Goal: Register for event/course

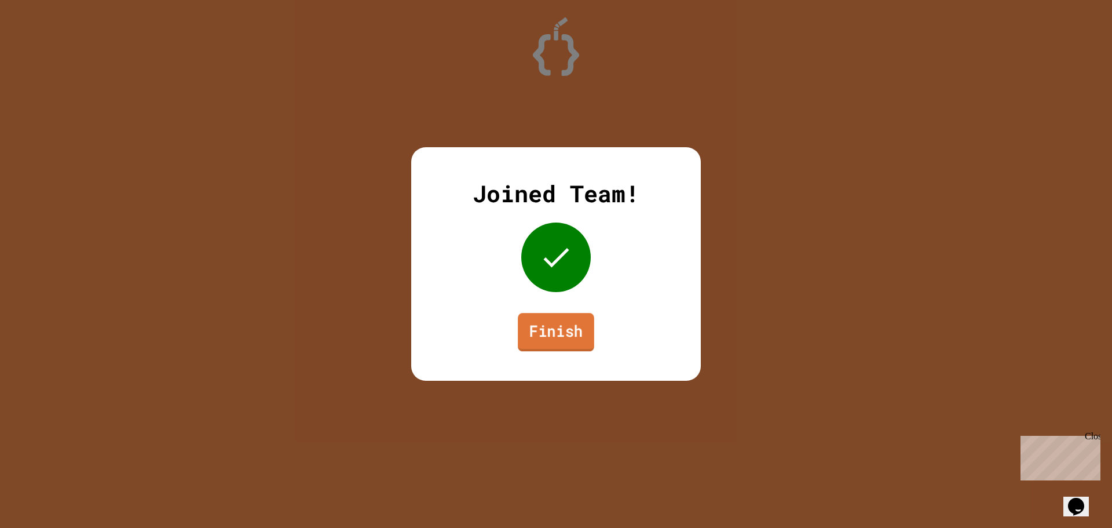
click at [561, 326] on link "Finish" at bounding box center [556, 332] width 76 height 38
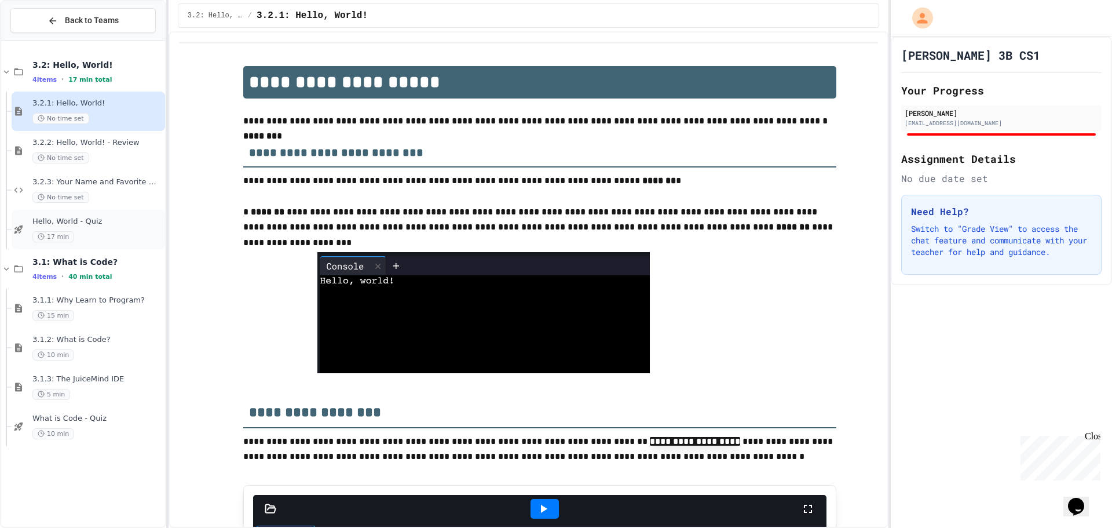
click at [92, 222] on span "Hello, World - Quiz" at bounding box center [97, 222] width 130 height 10
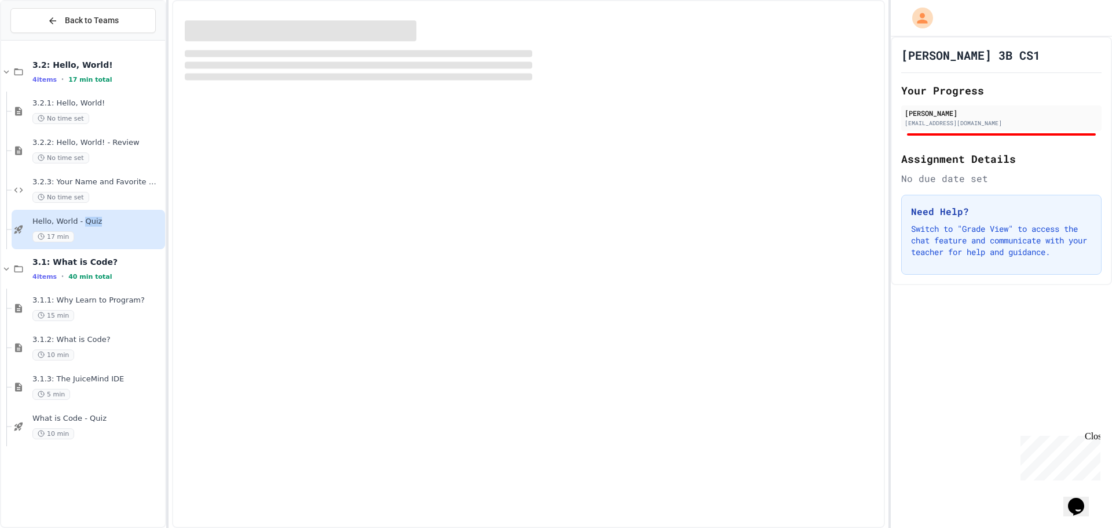
click at [92, 222] on span "Hello, World - Quiz" at bounding box center [97, 222] width 130 height 10
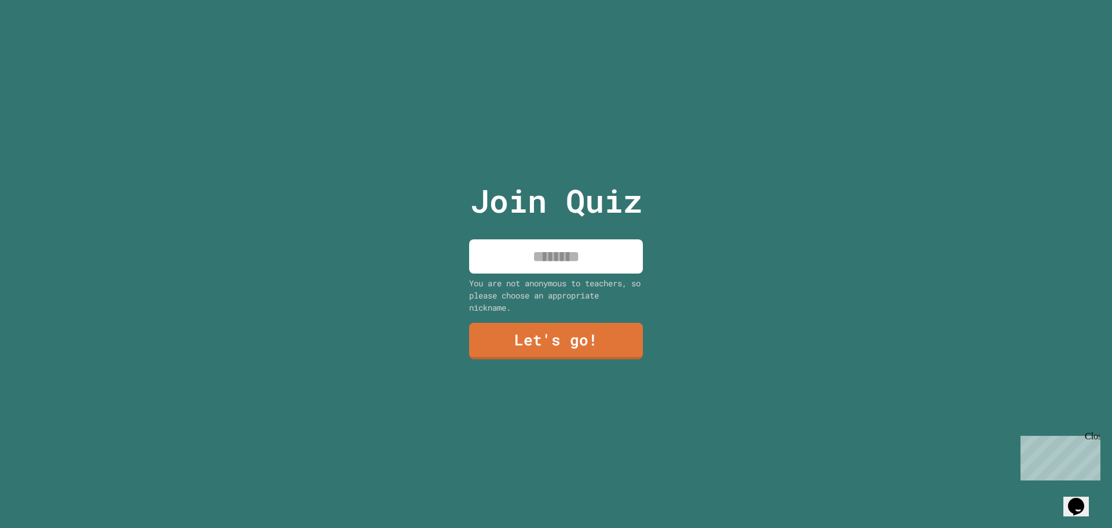
click at [529, 246] on input at bounding box center [556, 256] width 174 height 34
type input "****"
click at [626, 348] on link "Let's go!" at bounding box center [556, 340] width 175 height 38
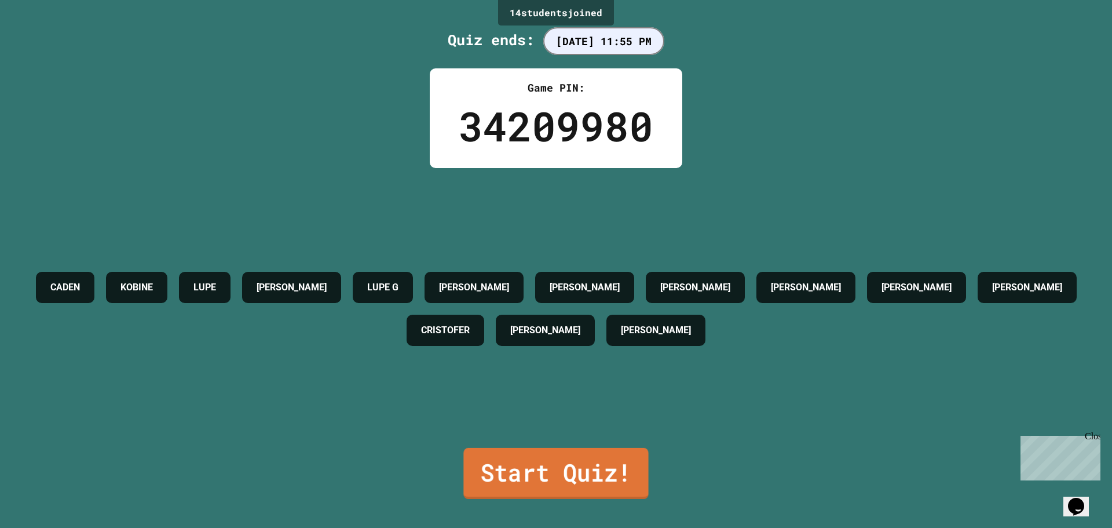
click at [552, 472] on link "Start Quiz!" at bounding box center [555, 473] width 185 height 51
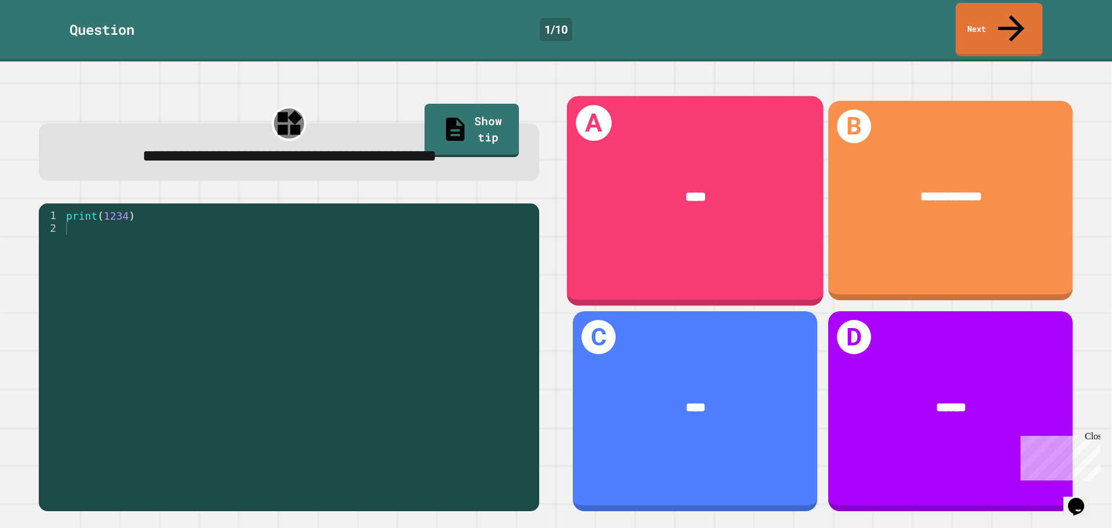
click at [717, 187] on div "****" at bounding box center [695, 197] width 202 height 21
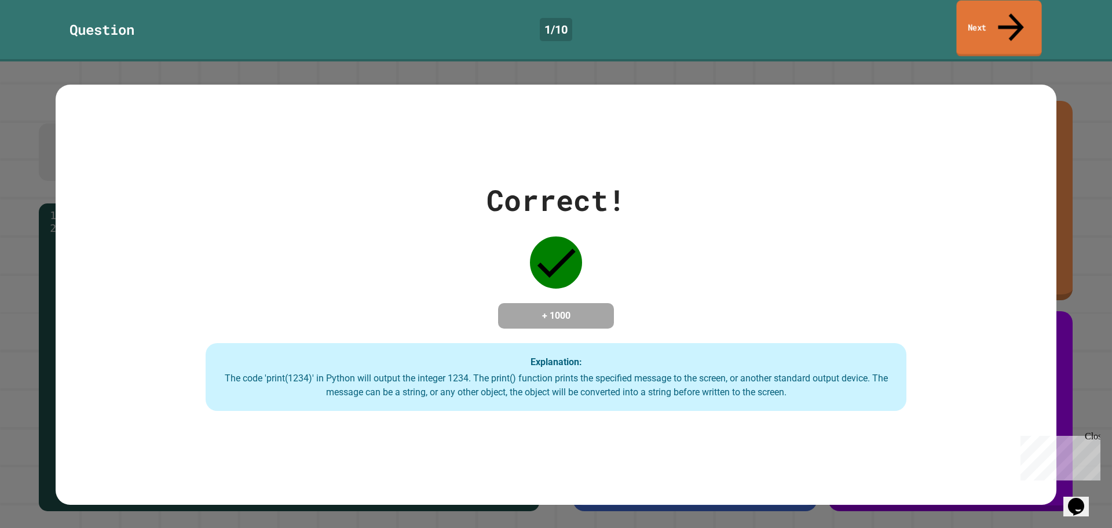
click at [1002, 18] on link "Next" at bounding box center [998, 29] width 85 height 56
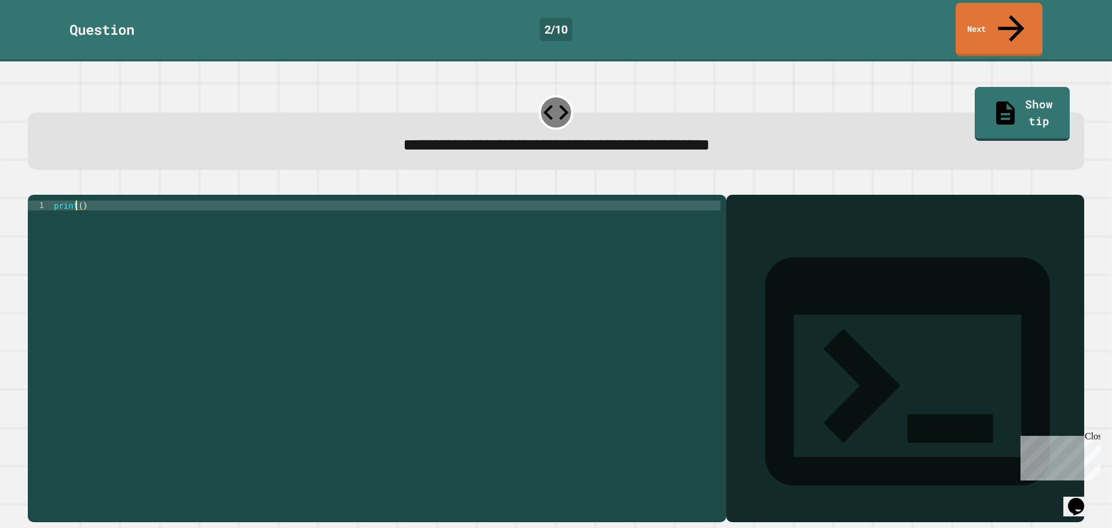
click at [77, 200] on div "print ( )" at bounding box center [386, 357] width 669 height 315
click at [80, 200] on div "print ( )" at bounding box center [386, 357] width 669 height 315
type textarea "**********"
click at [34, 185] on icon "button" at bounding box center [34, 185] width 0 height 0
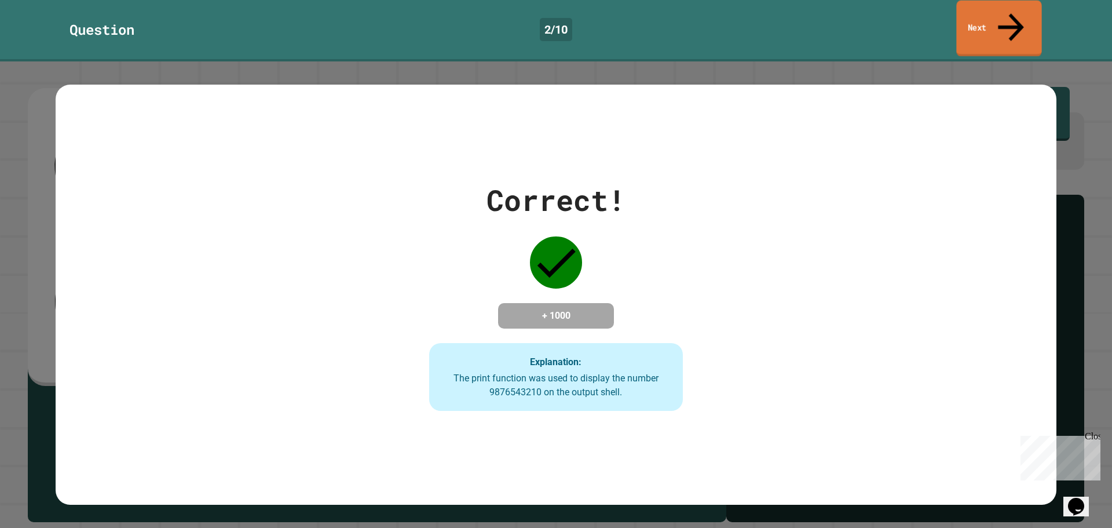
click at [999, 23] on link "Next" at bounding box center [998, 29] width 85 height 56
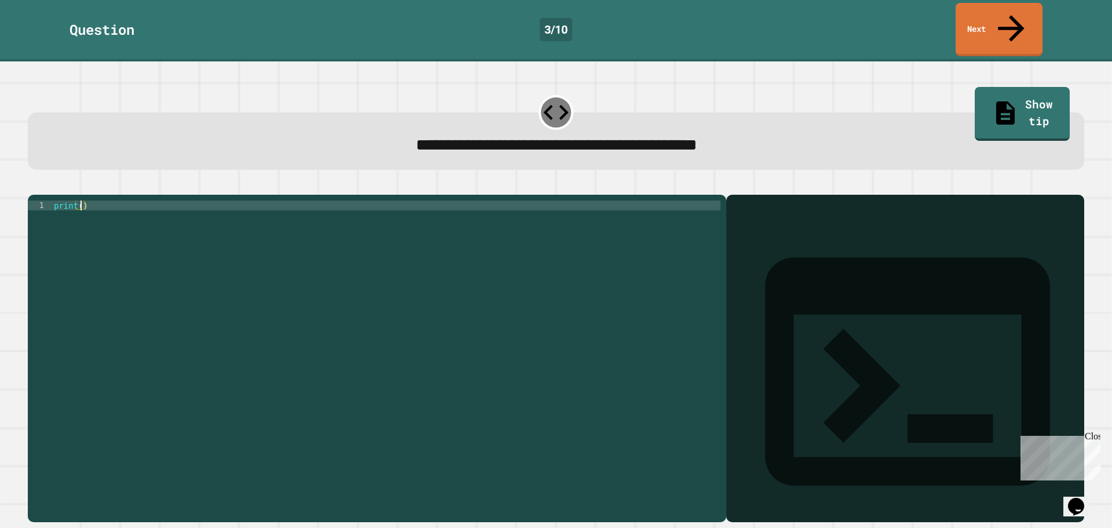
click at [81, 200] on div "print ( )" at bounding box center [386, 357] width 669 height 315
type textarea "**********"
click at [34, 185] on icon "button" at bounding box center [34, 185] width 0 height 0
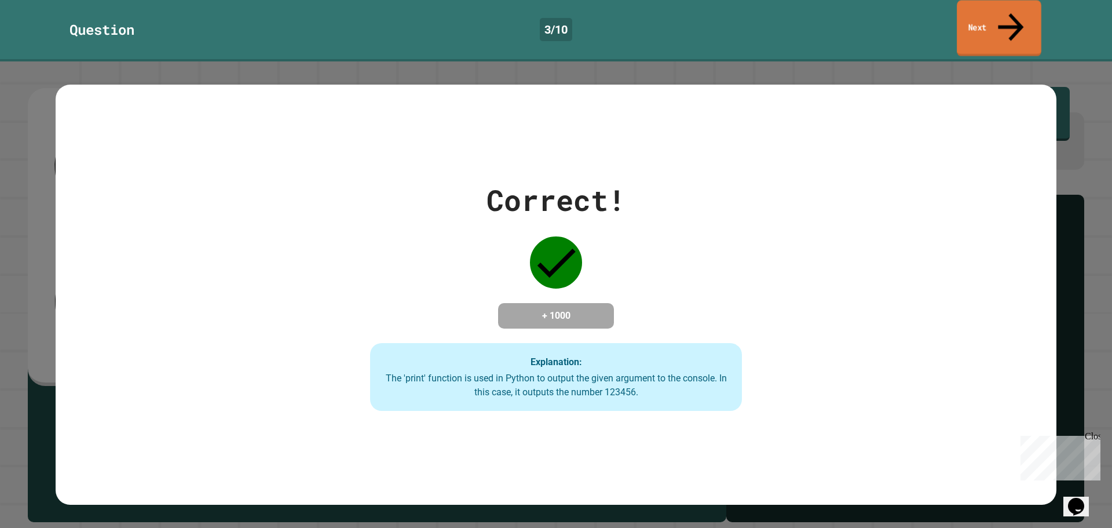
click at [1000, 9] on link "Next" at bounding box center [999, 28] width 85 height 56
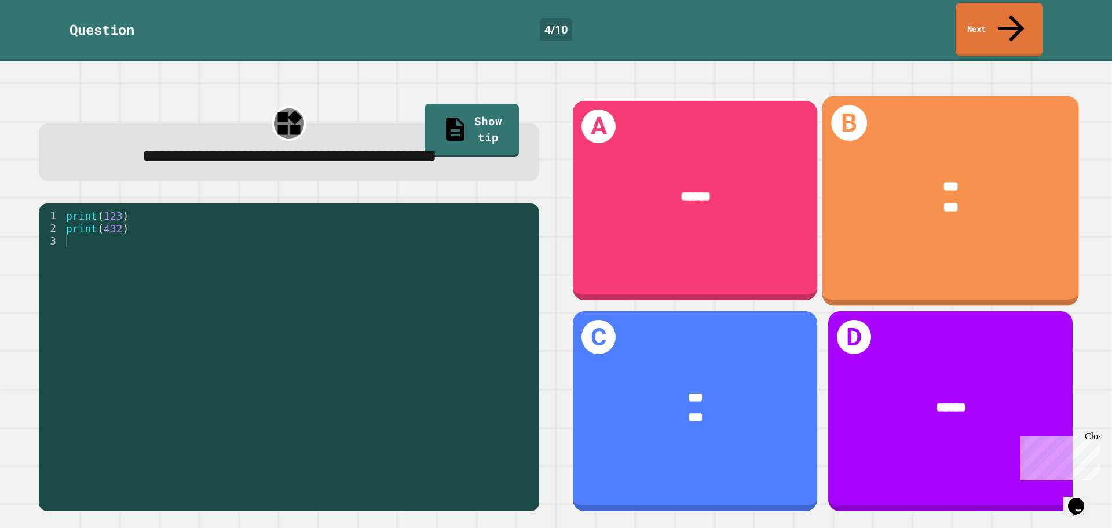
click at [879, 198] on div "***" at bounding box center [951, 208] width 202 height 21
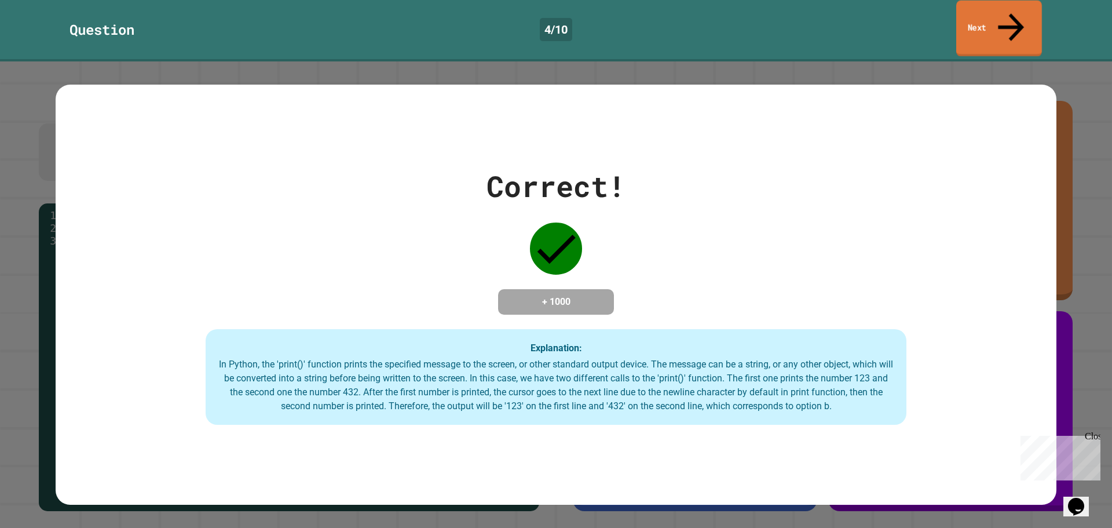
click at [1012, 9] on icon at bounding box center [1011, 26] width 39 height 41
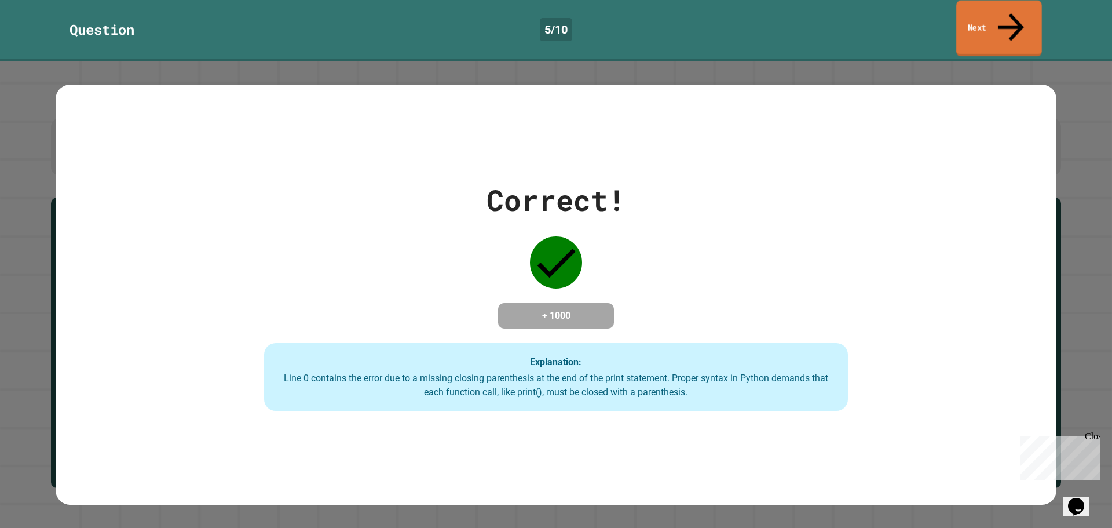
click at [1014, 14] on icon at bounding box center [1011, 27] width 26 height 28
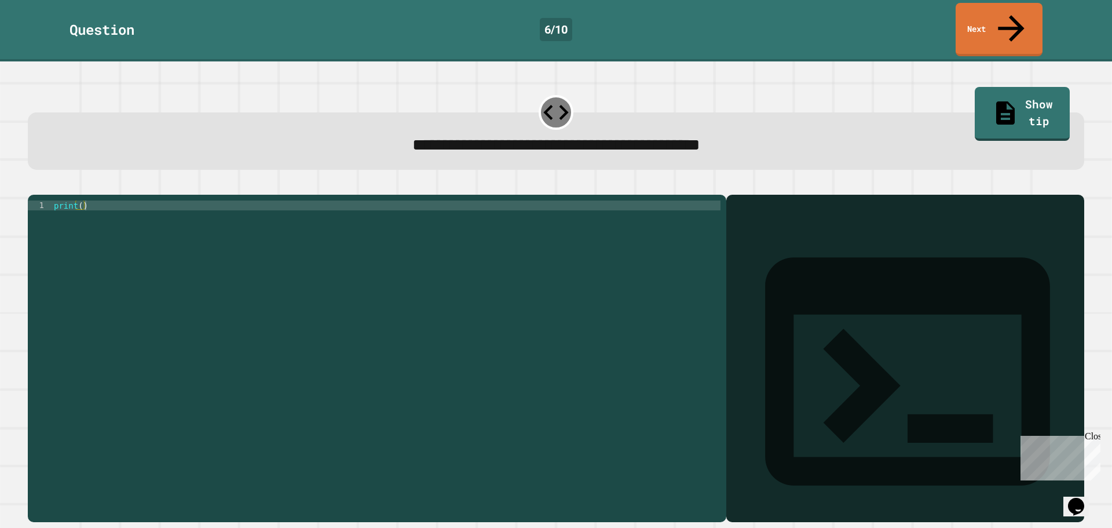
click at [81, 200] on div "print ( )" at bounding box center [386, 357] width 669 height 315
type textarea "**********"
click at [34, 185] on button "button" at bounding box center [34, 185] width 0 height 0
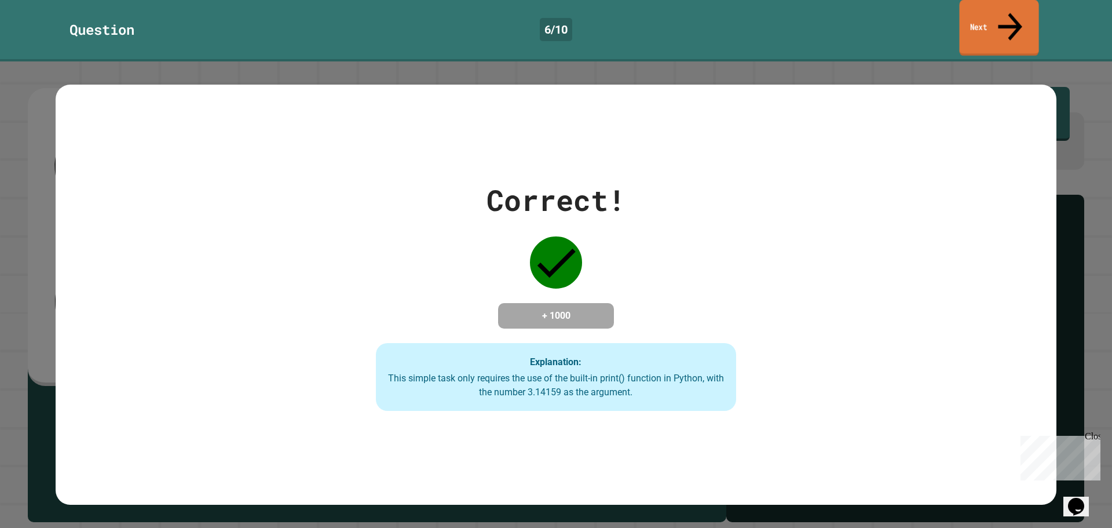
click at [1025, 20] on link "Next" at bounding box center [998, 28] width 79 height 56
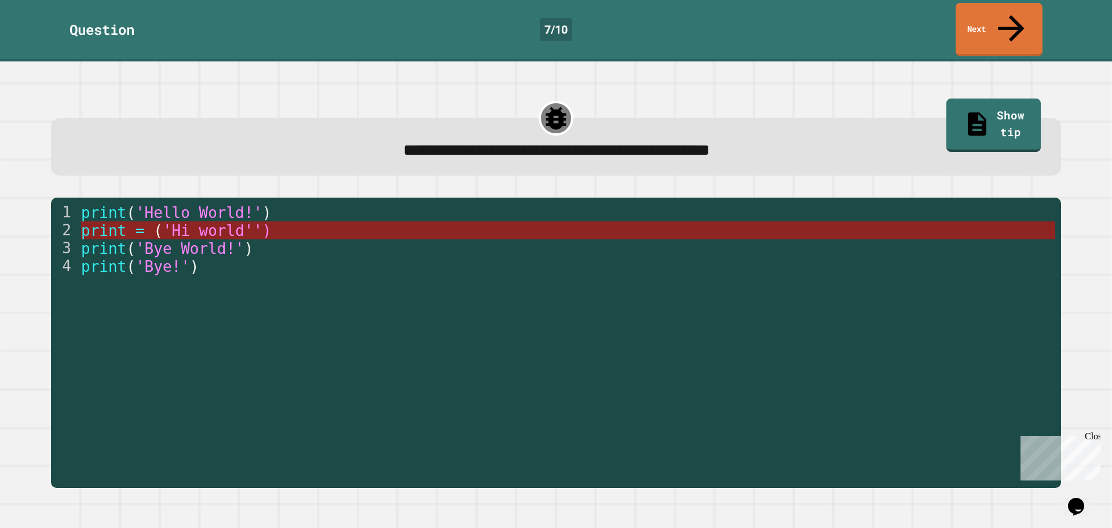
click at [226, 222] on span "'Hi world'')" at bounding box center [216, 230] width 109 height 17
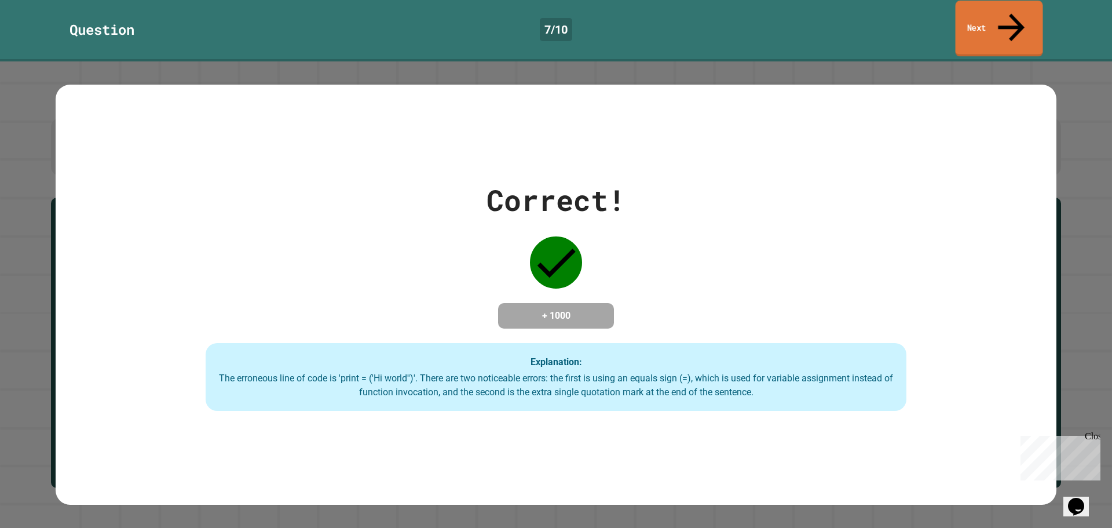
click at [976, 12] on link "Next" at bounding box center [999, 29] width 87 height 56
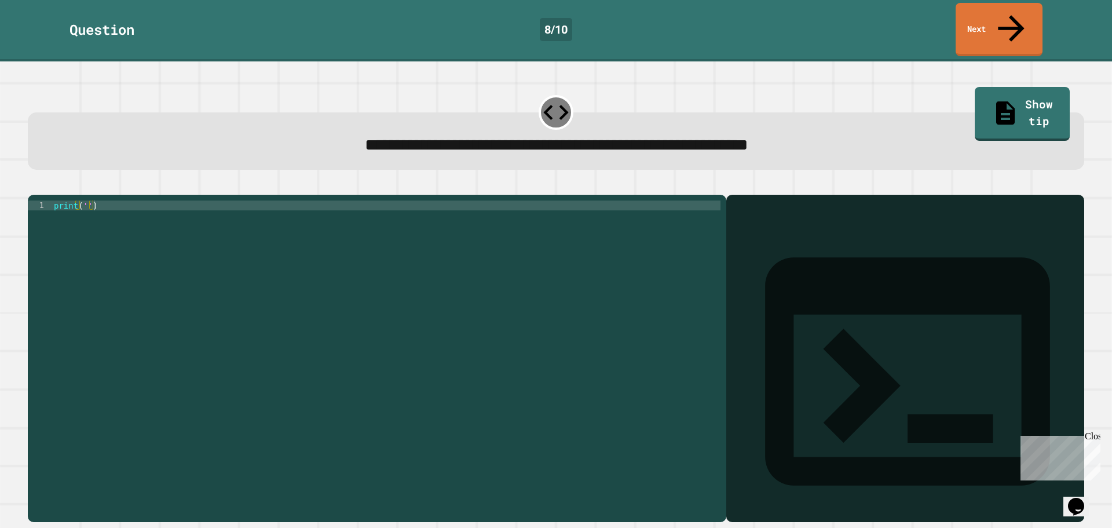
click at [85, 200] on div "print ( '' )" at bounding box center [386, 357] width 669 height 315
type textarea "**********"
click at [45, 188] on icon "button" at bounding box center [41, 192] width 6 height 8
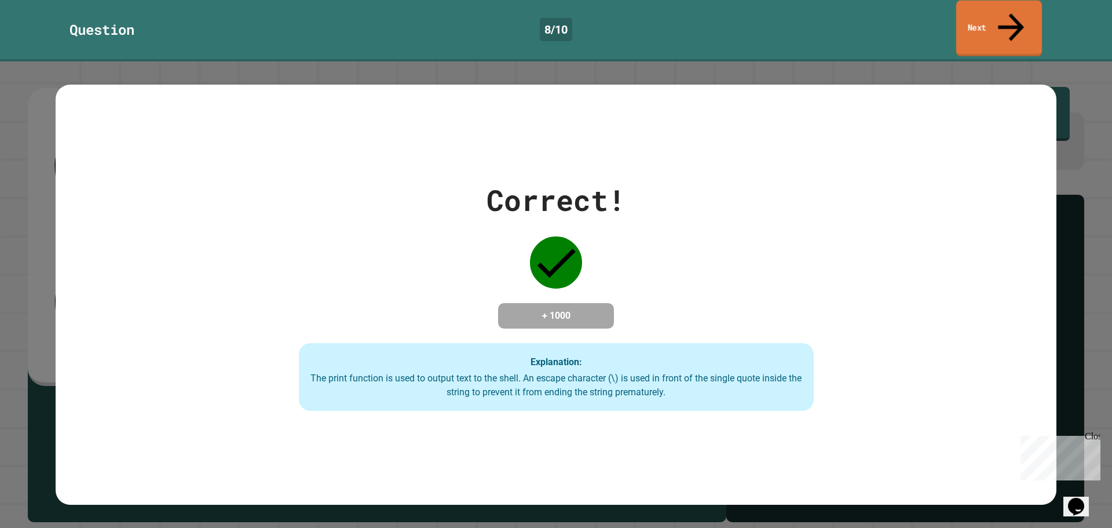
click at [989, 14] on link "Next" at bounding box center [999, 29] width 86 height 56
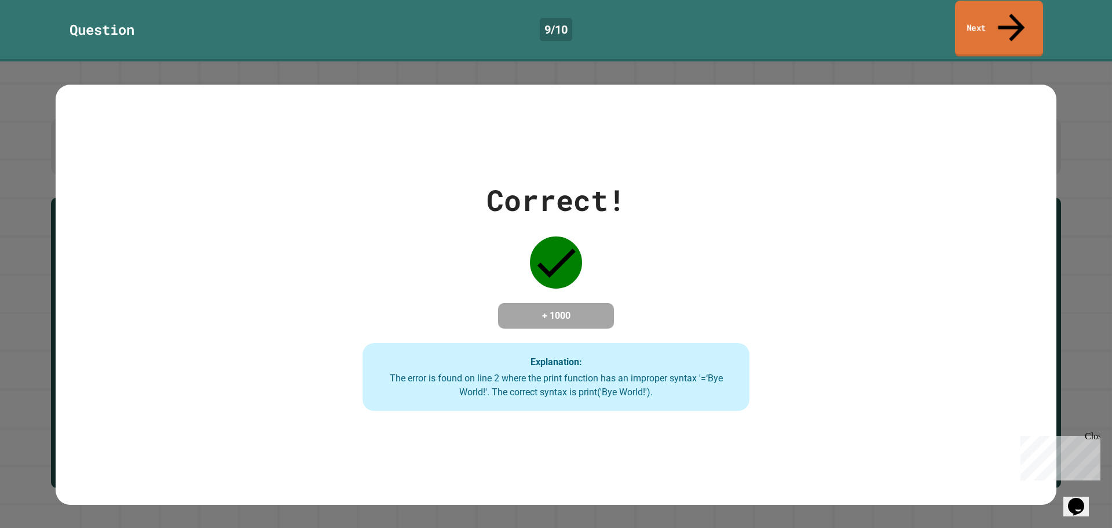
click at [999, 21] on link "Next" at bounding box center [999, 29] width 88 height 56
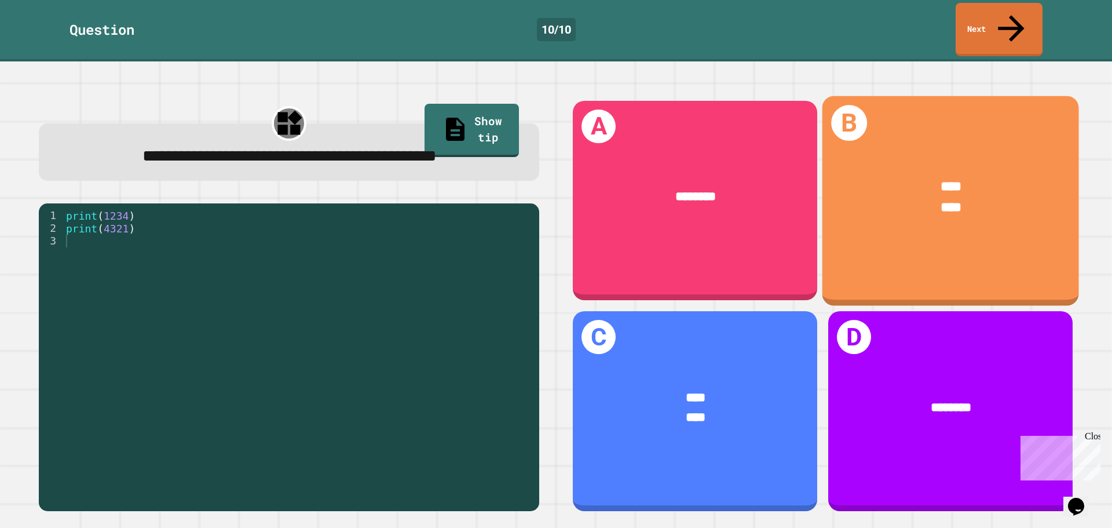
click at [924, 224] on div "B **** ****" at bounding box center [951, 201] width 257 height 210
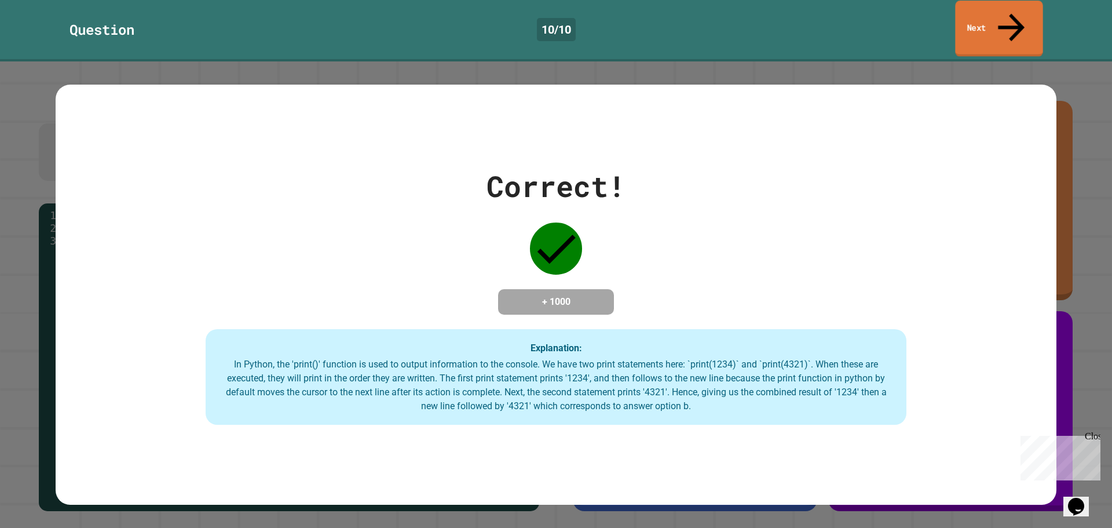
click at [993, 16] on link "Next" at bounding box center [998, 29] width 87 height 56
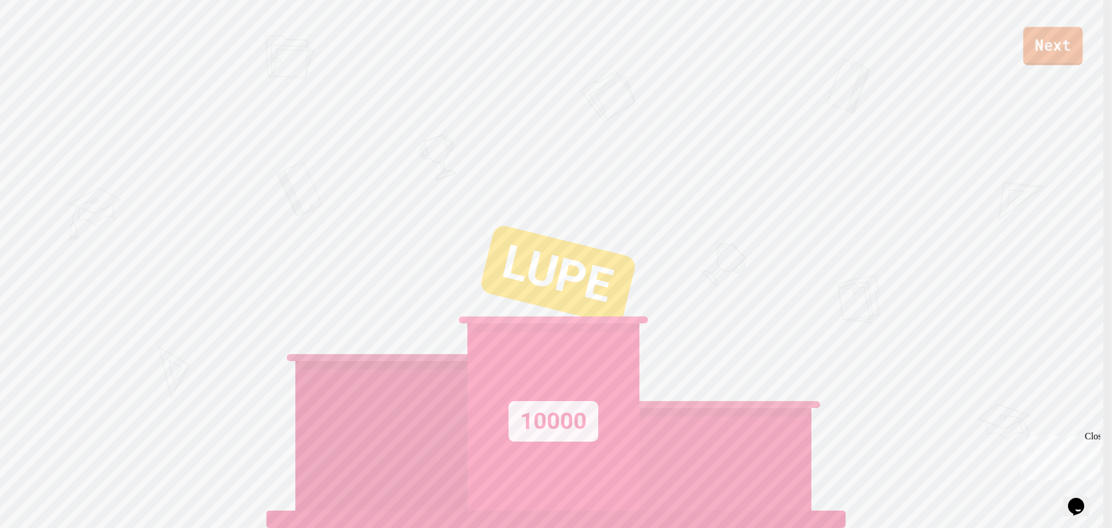
click at [1046, 53] on link "Next" at bounding box center [1054, 46] width 60 height 38
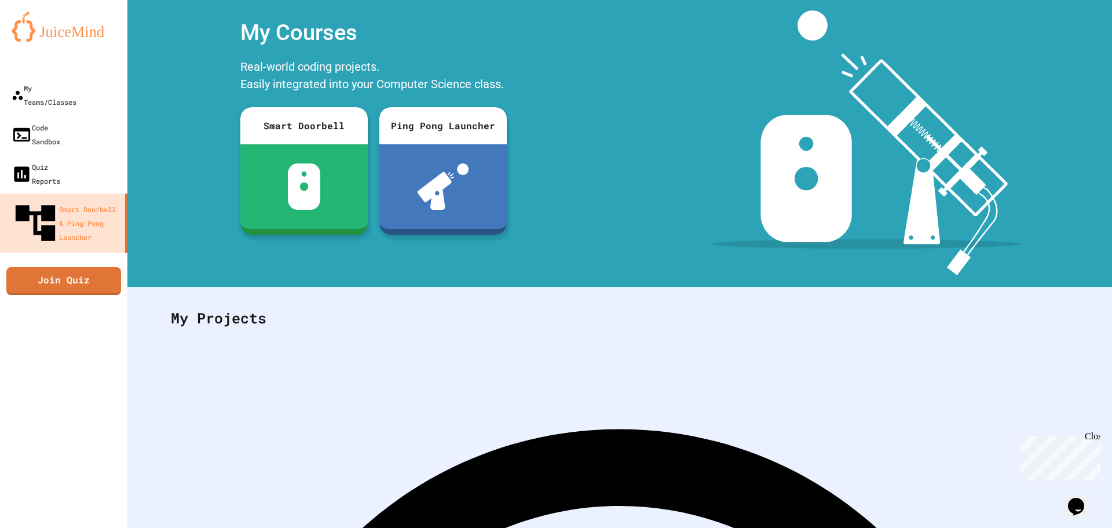
scroll to position [53, 0]
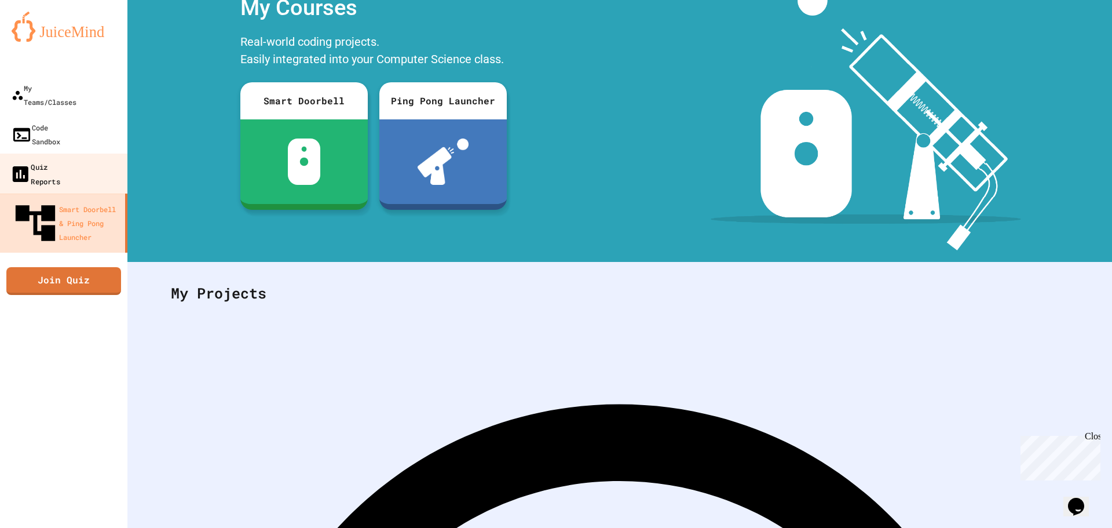
click at [90, 154] on link "Quiz Reports" at bounding box center [63, 174] width 131 height 41
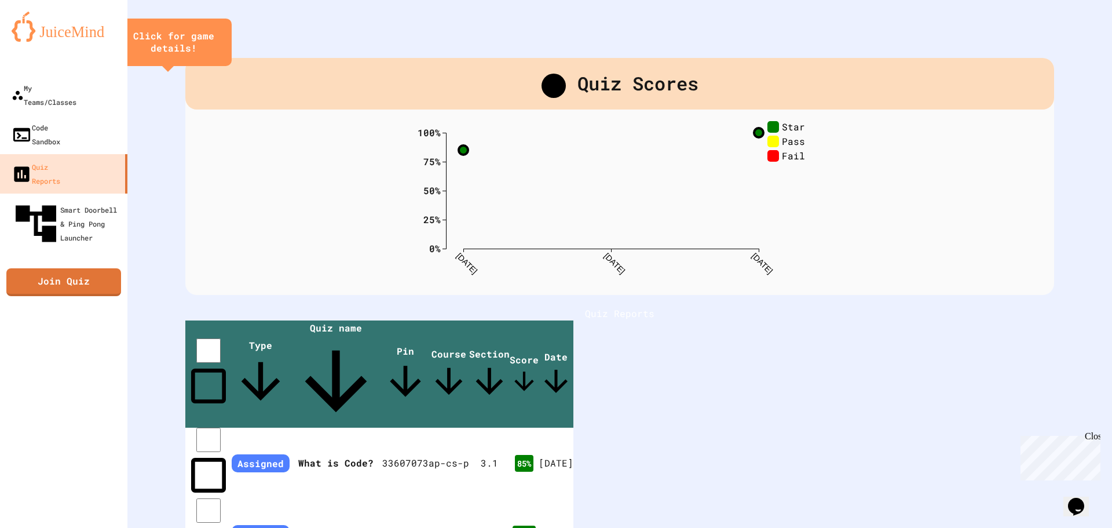
click at [220, 42] on icon "close" at bounding box center [220, 42] width 0 height 0
click at [382, 498] on th "Print statements" at bounding box center [335, 534] width 94 height 72
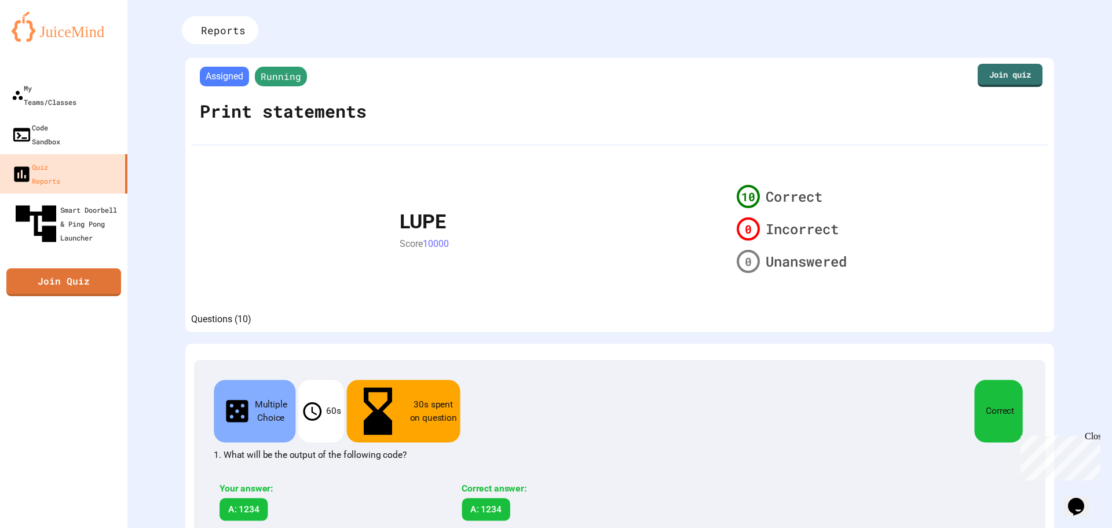
click at [195, 30] on icon at bounding box center [195, 30] width 0 height 0
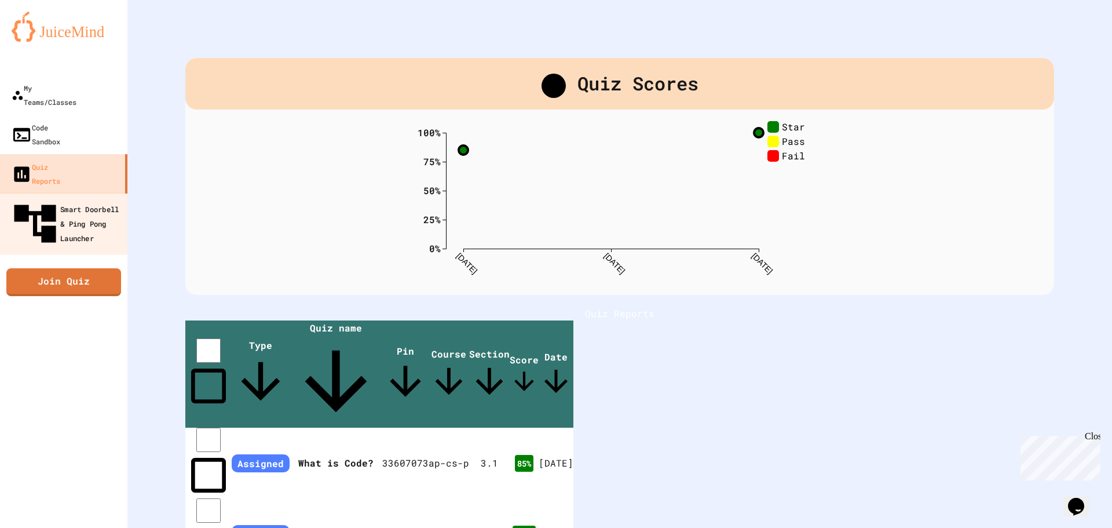
click at [76, 199] on div "Smart Doorbell & Ping Pong Launcher" at bounding box center [67, 224] width 115 height 50
